Goal: Information Seeking & Learning: Learn about a topic

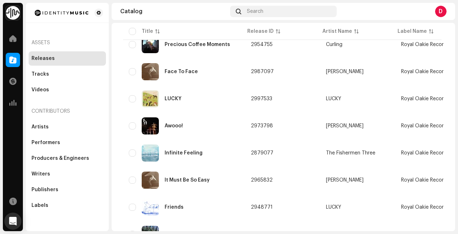
scroll to position [191, 0]
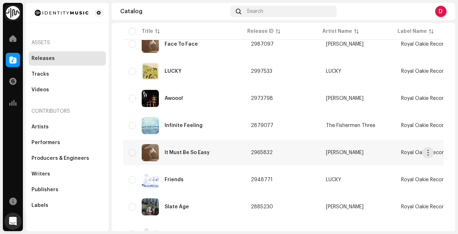
click at [188, 156] on div "It Must Be So Easy" at bounding box center [184, 152] width 110 height 17
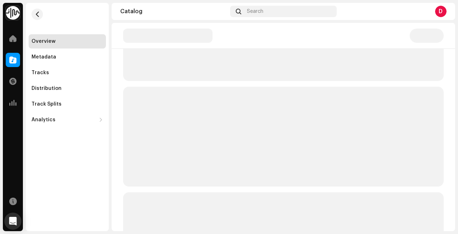
scroll to position [50, 0]
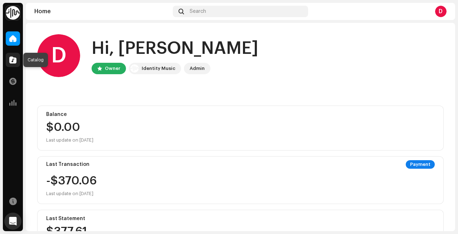
click at [15, 63] on span at bounding box center [12, 60] width 7 height 6
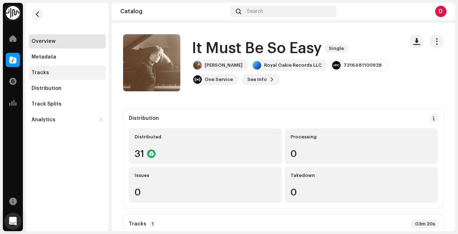
click at [48, 70] on div "Tracks" at bounding box center [66, 73] width 71 height 6
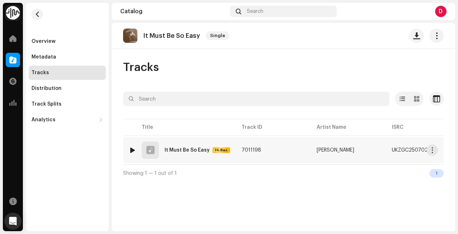
click at [282, 155] on td "7011198" at bounding box center [273, 151] width 75 height 26
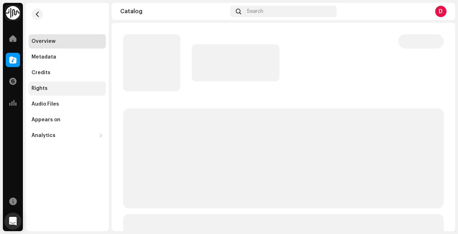
click at [42, 88] on div "Rights" at bounding box center [39, 89] width 16 height 6
